Goal: Navigation & Orientation: Find specific page/section

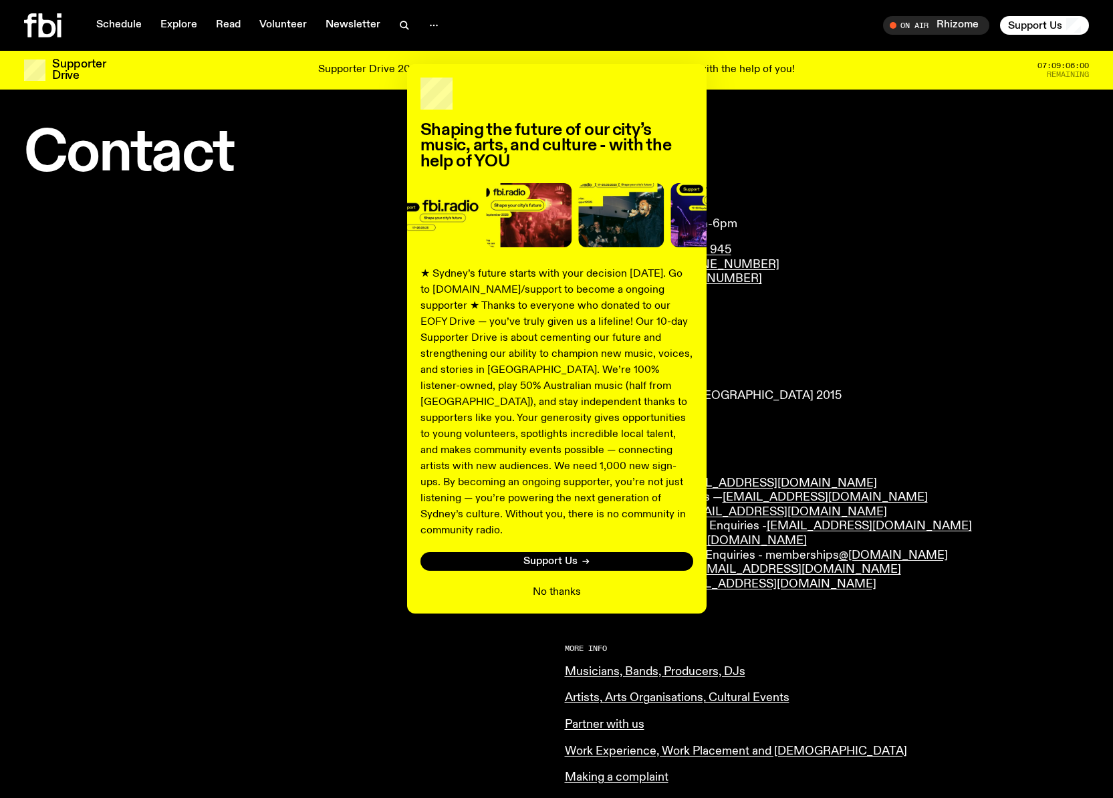
click at [565, 584] on button "No thanks" at bounding box center [557, 592] width 48 height 16
